Goal: Information Seeking & Learning: Learn about a topic

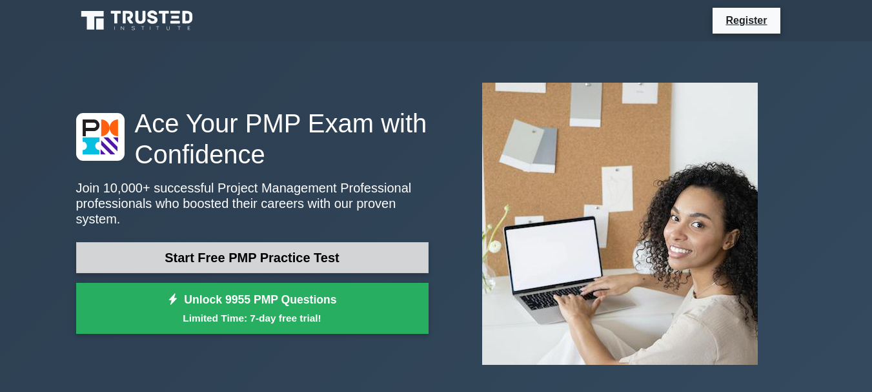
click at [290, 254] on link "Start Free PMP Practice Test" at bounding box center [252, 257] width 352 height 31
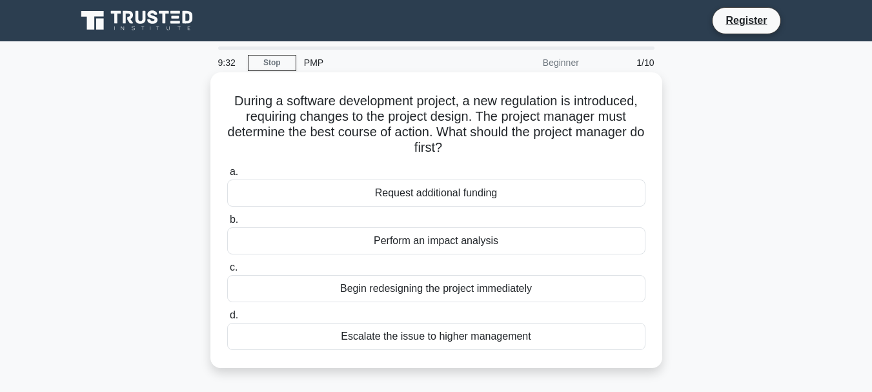
click at [398, 245] on div "Perform an impact analysis" at bounding box center [436, 240] width 418 height 27
click at [227, 224] on input "b. Perform an impact analysis" at bounding box center [227, 220] width 0 height 8
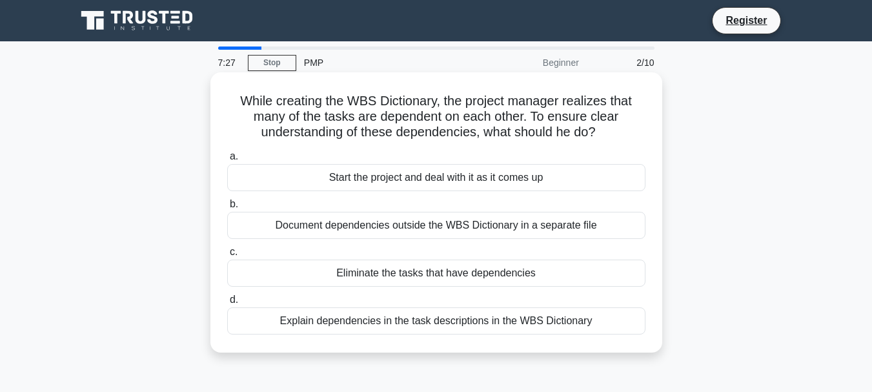
click at [440, 327] on div "Explain dependencies in the task descriptions in the WBS Dictionary" at bounding box center [436, 320] width 418 height 27
click at [227, 304] on input "d. Explain dependencies in the task descriptions in the WBS Dictionary" at bounding box center [227, 300] width 0 height 8
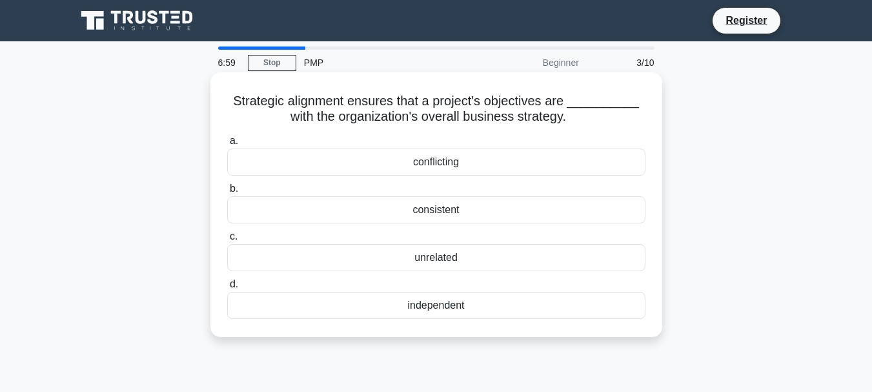
click at [533, 214] on div "consistent" at bounding box center [436, 209] width 418 height 27
click at [227, 193] on input "b. consistent" at bounding box center [227, 189] width 0 height 8
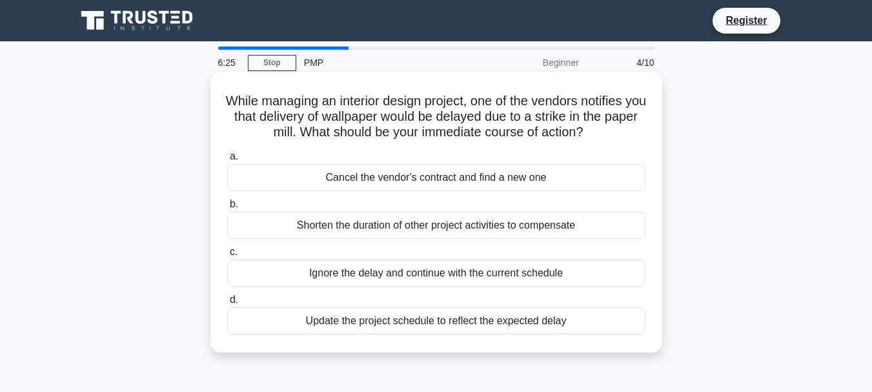
click at [513, 325] on div "Update the project schedule to reflect the expected delay" at bounding box center [436, 320] width 418 height 27
click at [227, 304] on input "d. Update the project schedule to reflect the expected delay" at bounding box center [227, 300] width 0 height 8
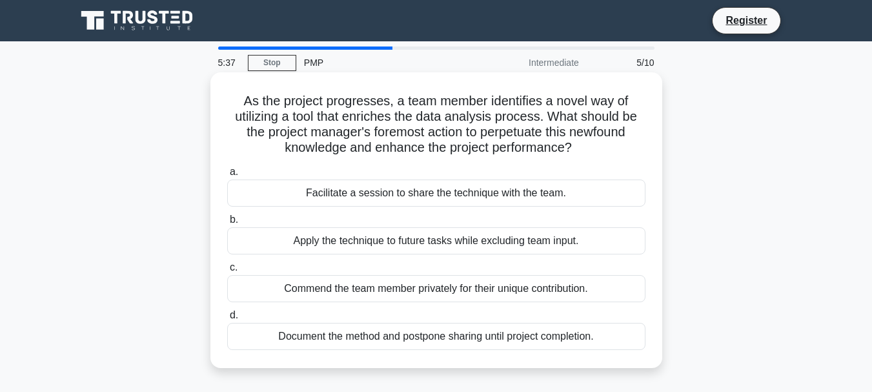
click at [454, 195] on div "Facilitate a session to share the technique with the team." at bounding box center [436, 192] width 418 height 27
click at [227, 176] on input "a. Facilitate a session to share the technique with the team." at bounding box center [227, 172] width 0 height 8
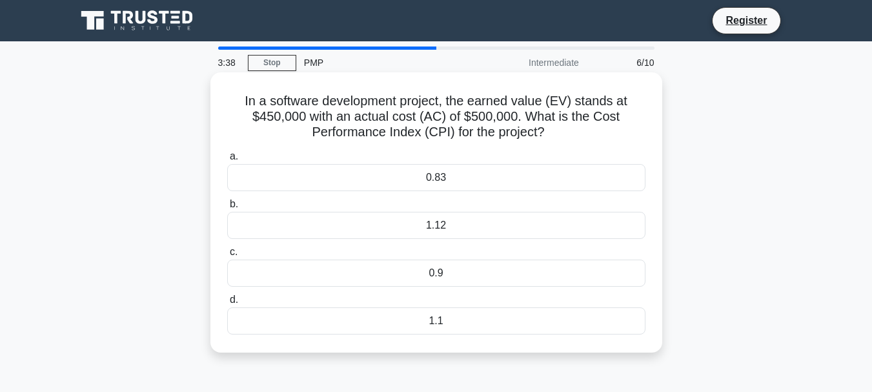
click at [502, 276] on div "0.9" at bounding box center [436, 273] width 418 height 27
click at [227, 256] on input "c. 0.9" at bounding box center [227, 252] width 0 height 8
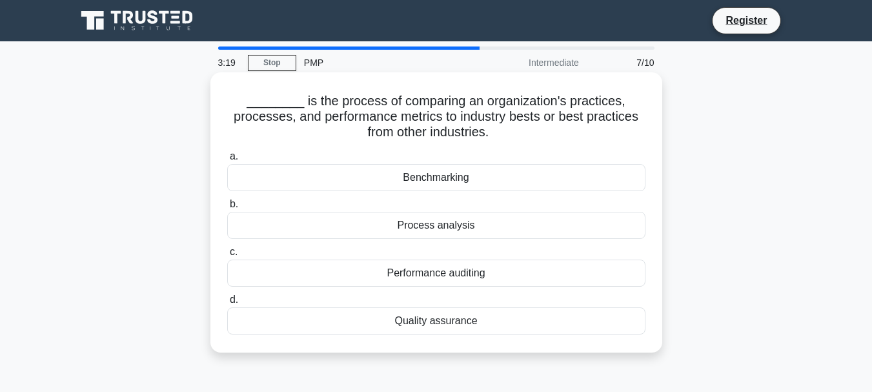
click at [476, 188] on div "Benchmarking" at bounding box center [436, 177] width 418 height 27
click at [227, 161] on input "a. Benchmarking" at bounding box center [227, 156] width 0 height 8
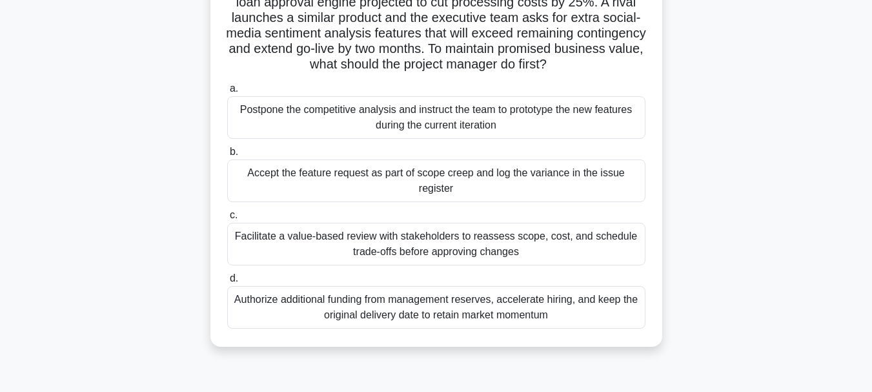
scroll to position [129, 0]
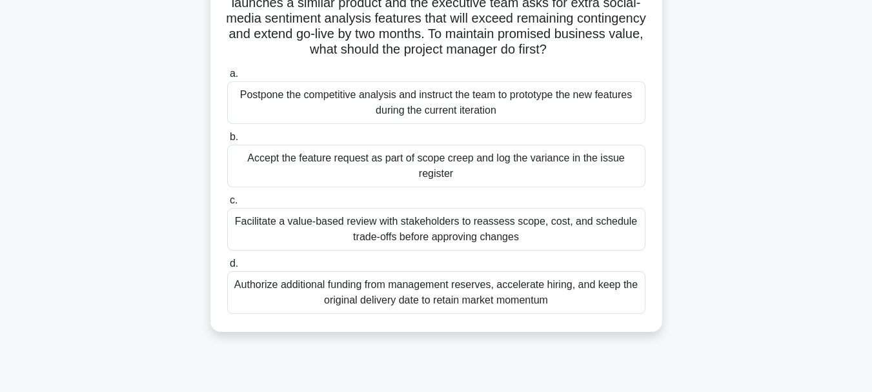
click at [473, 235] on div "Facilitate a value-based review with stakeholders to reassess scope, cost, and …" at bounding box center [436, 229] width 418 height 43
click at [227, 205] on input "c. Facilitate a value-based review with stakeholders to reassess scope, cost, a…" at bounding box center [227, 200] width 0 height 8
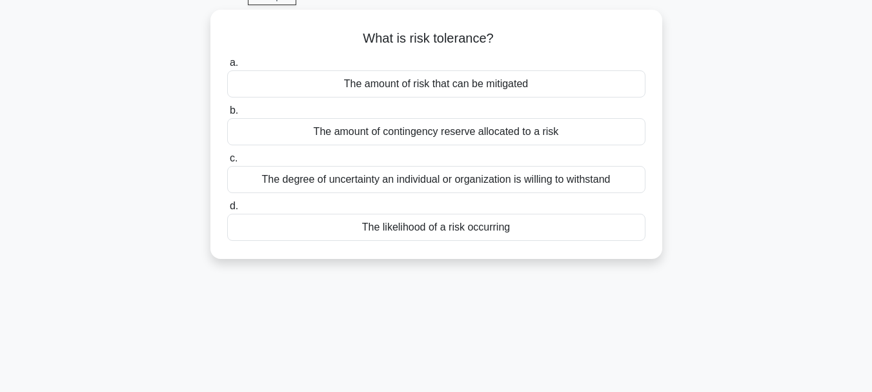
scroll to position [0, 0]
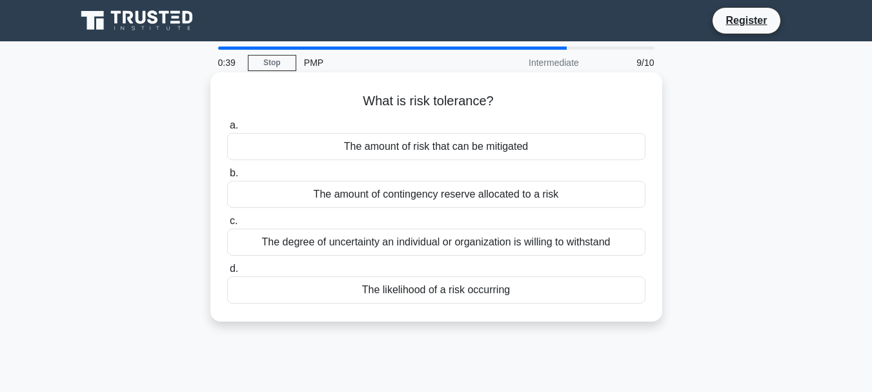
click at [318, 247] on div "The degree of uncertainty an individual or organization is willing to withstand" at bounding box center [436, 242] width 418 height 27
click at [227, 225] on input "c. The degree of uncertainty an individual or organization is willing to withst…" at bounding box center [227, 221] width 0 height 8
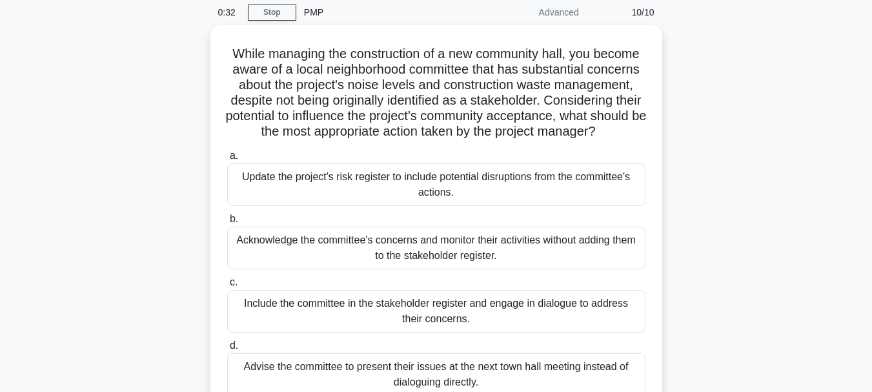
scroll to position [65, 0]
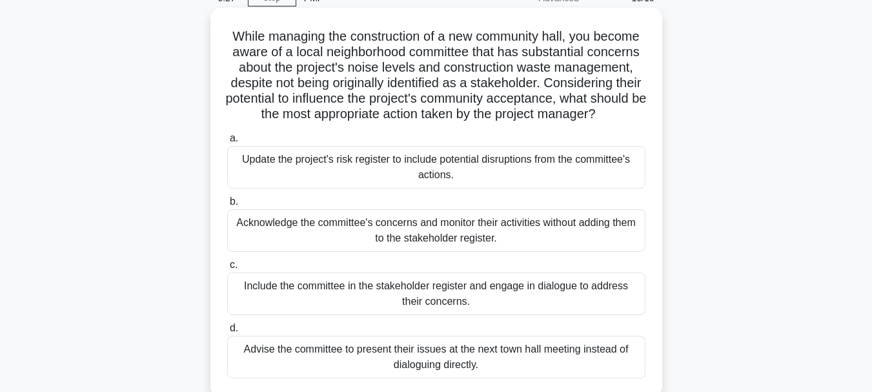
drag, startPoint x: 211, startPoint y: 22, endPoint x: 462, endPoint y: 374, distance: 432.2
click at [462, 374] on div "While managing the construction of a new community hall, you become aware of a …" at bounding box center [436, 202] width 452 height 389
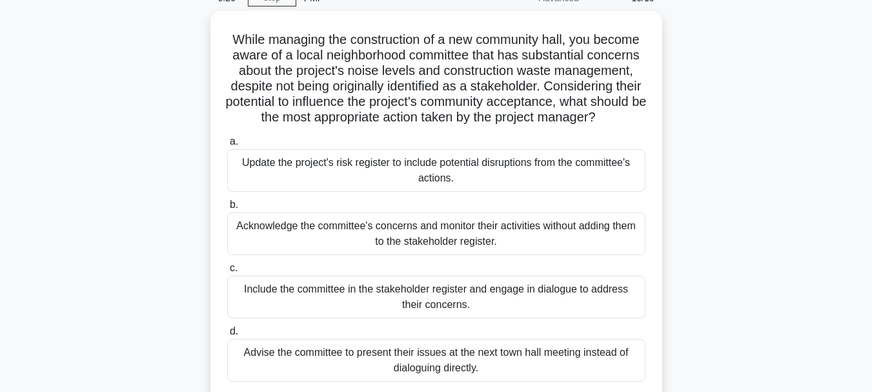
click at [103, 134] on div "While managing the construction of a new community hall, you become aware of a …" at bounding box center [436, 213] width 736 height 404
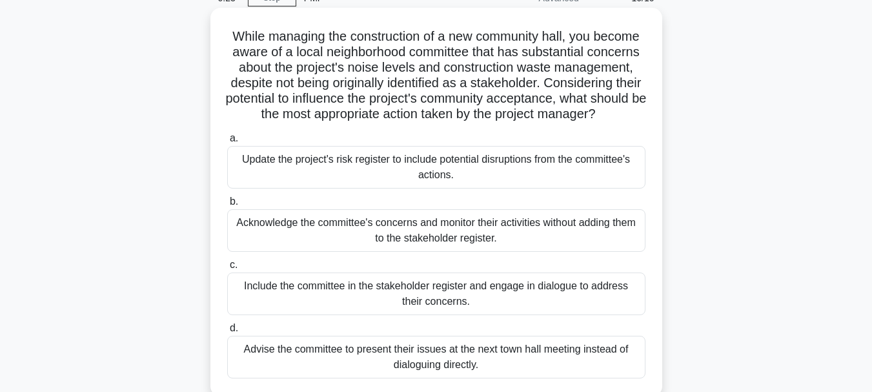
drag, startPoint x: 222, startPoint y: 21, endPoint x: 241, endPoint y: 43, distance: 28.8
click at [241, 43] on div "While managing the construction of a new community hall, you become aware of a …" at bounding box center [437, 202] width 442 height 378
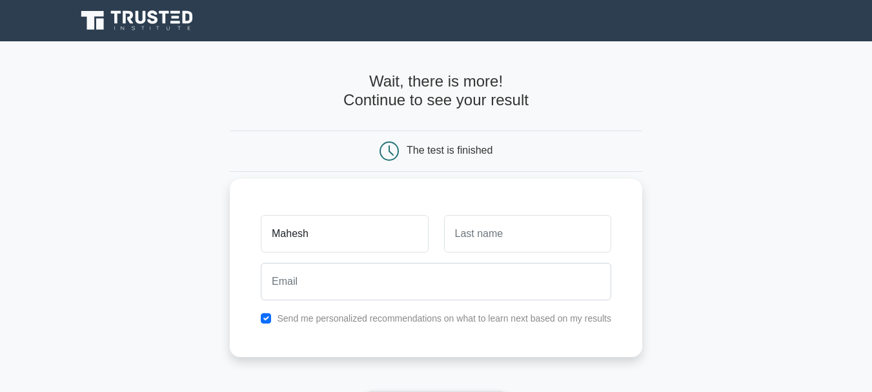
type input "Mahesh"
click at [570, 238] on input "text" at bounding box center [527, 233] width 167 height 37
type input "Adikaram"
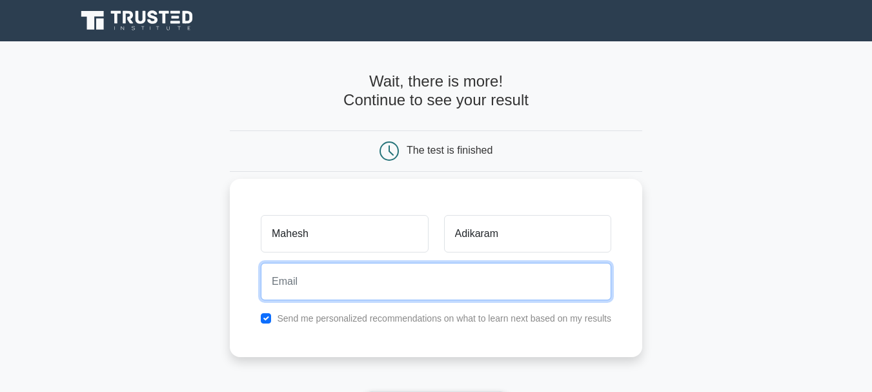
click at [365, 289] on input "email" at bounding box center [436, 281] width 351 height 37
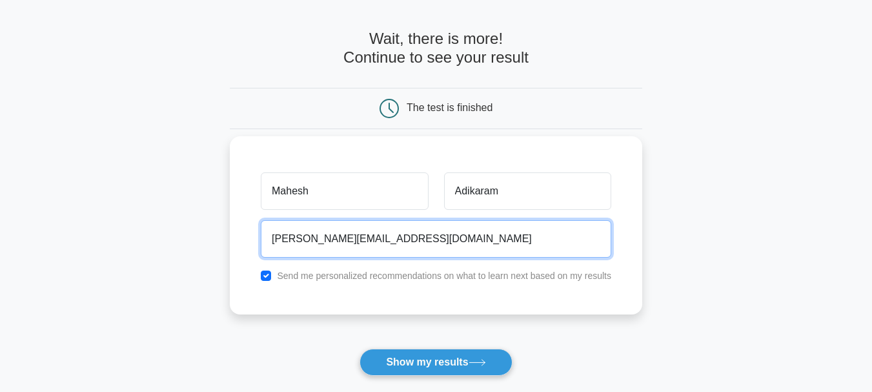
scroll to position [65, 0]
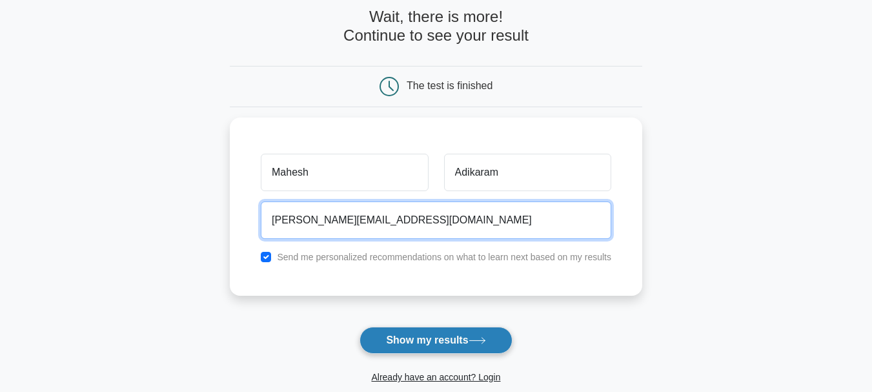
type input "[PERSON_NAME][EMAIL_ADDRESS][DOMAIN_NAME]"
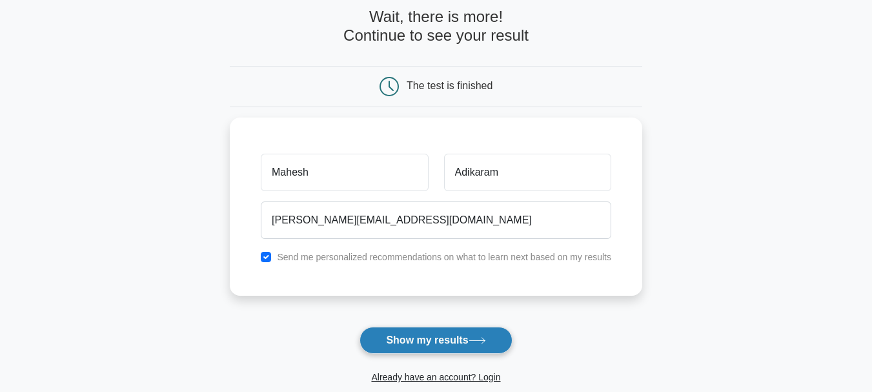
click at [426, 342] on button "Show my results" at bounding box center [436, 340] width 152 height 27
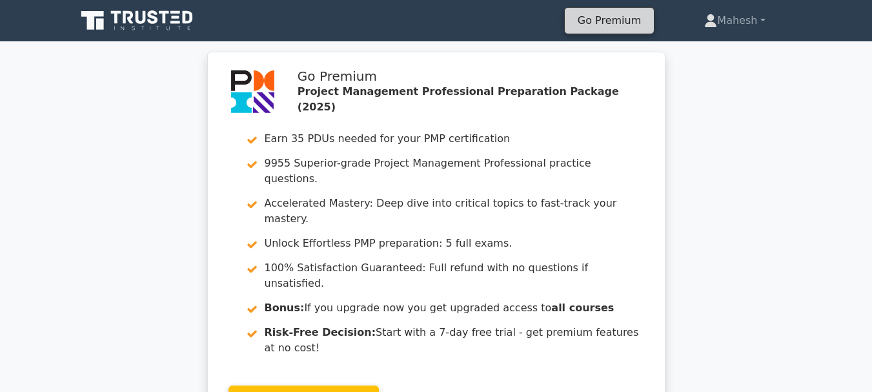
click at [623, 23] on link "Go Premium" at bounding box center [609, 20] width 79 height 17
